Goal: Task Accomplishment & Management: Manage account settings

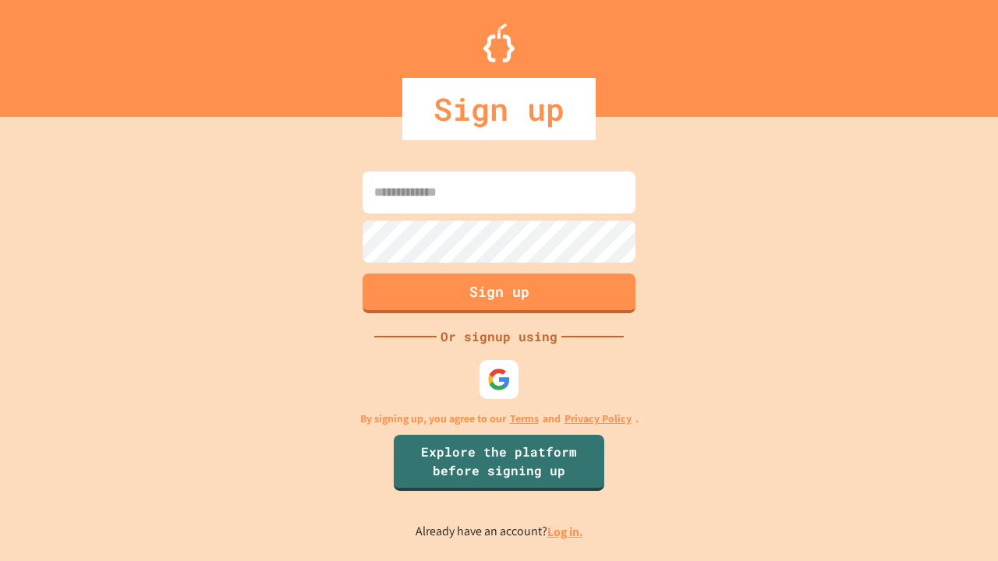
click at [566, 532] on link "Log in." at bounding box center [565, 532] width 36 height 16
